Goal: Transaction & Acquisition: Obtain resource

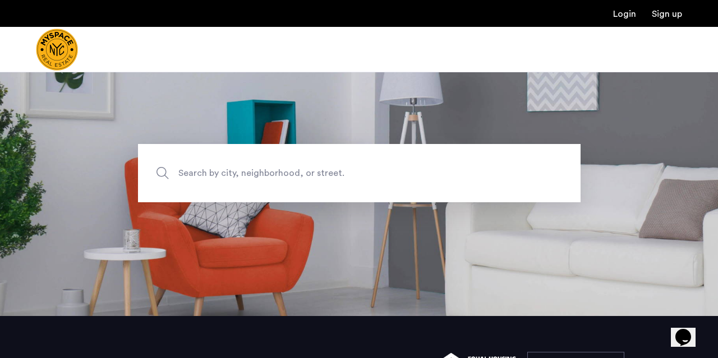
scroll to position [41, 0]
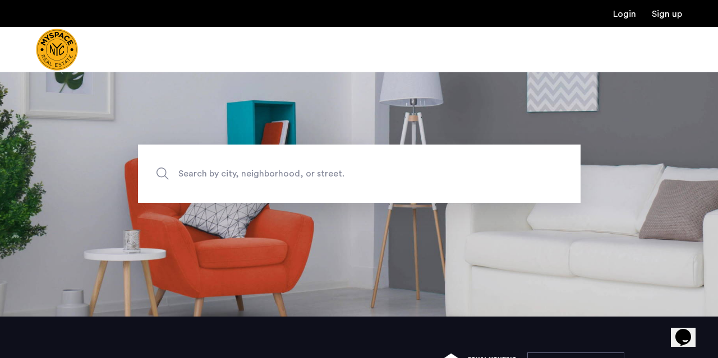
click at [188, 172] on span "Search by city, neighborhood, or street." at bounding box center [332, 173] width 309 height 15
click at [188, 172] on input "Search by city, neighborhood, or street." at bounding box center [359, 174] width 442 height 58
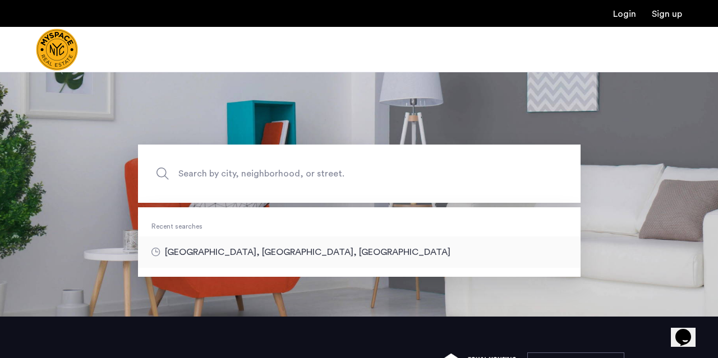
type input "**********"
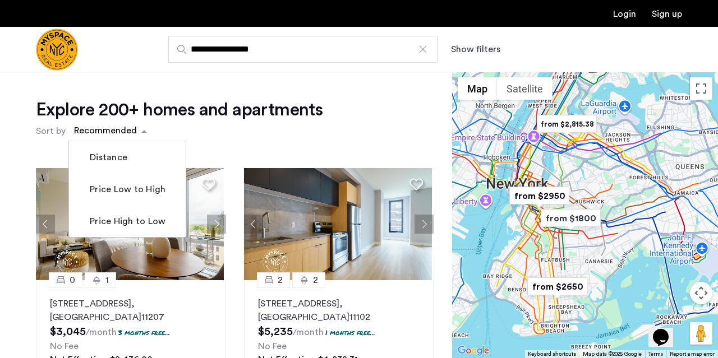
click at [145, 130] on span "sort-apartment" at bounding box center [145, 130] width 14 height 13
click at [147, 194] on label "Price Low to High" at bounding box center [126, 189] width 78 height 13
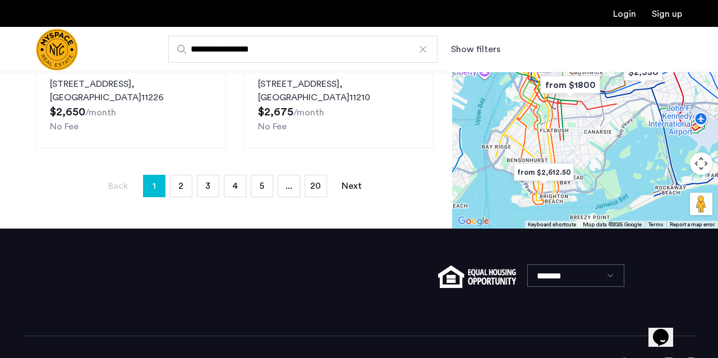
scroll to position [382, 0]
click at [183, 187] on span "2" at bounding box center [180, 186] width 5 height 9
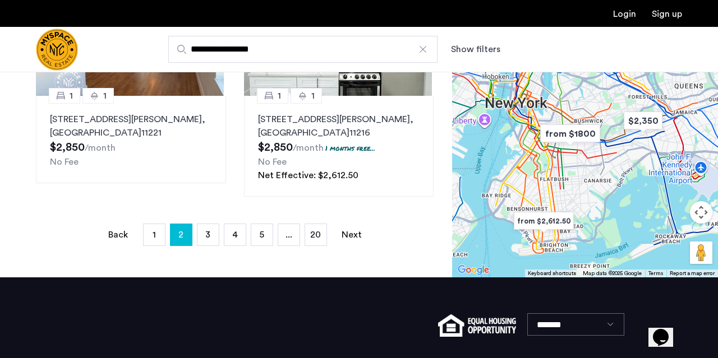
scroll to position [222, 0]
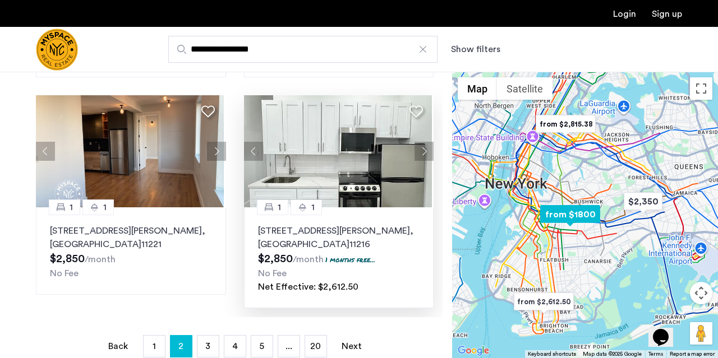
click at [336, 167] on img at bounding box center [338, 151] width 188 height 112
